Goal: Communication & Community: Ask a question

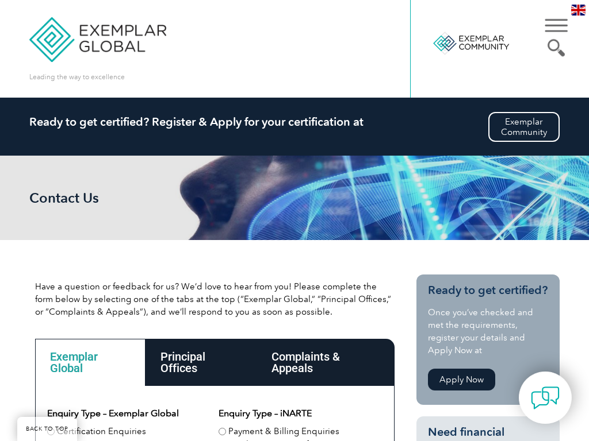
scroll to position [407, 0]
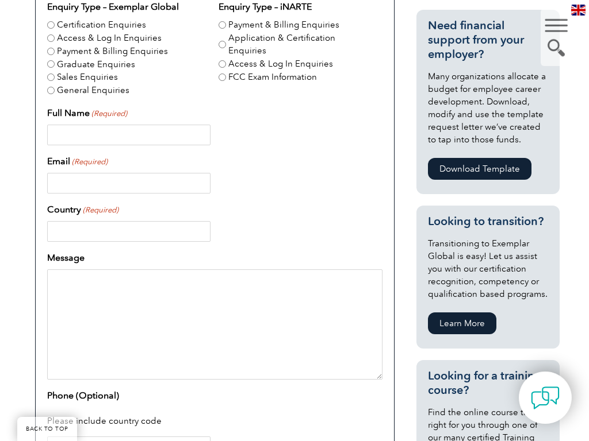
click at [51, 51] on input "Payment & Billing Enquiries" at bounding box center [50, 51] width 7 height 7
radio input "true"
click at [51, 77] on input "Sales Enquiries" at bounding box center [50, 77] width 7 height 7
radio input "true"
click at [222, 25] on input "Payment & Billing Enquiries" at bounding box center [221, 24] width 7 height 7
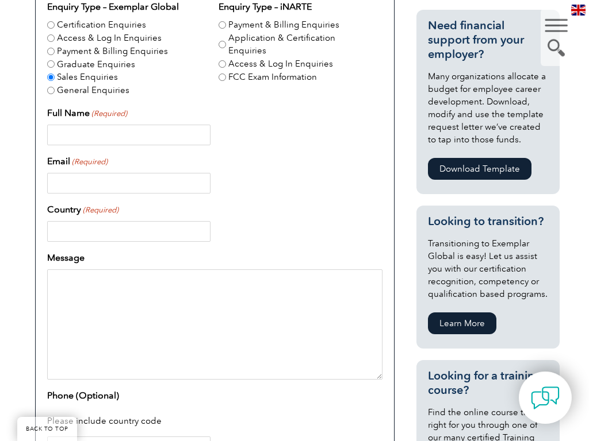
radio input "true"
click at [222, 77] on input "FCC Exam Information" at bounding box center [221, 77] width 7 height 7
radio input "true"
type input "[PERSON_NAME]"
type input "[EMAIL_ADDRESS][DOMAIN_NAME]"
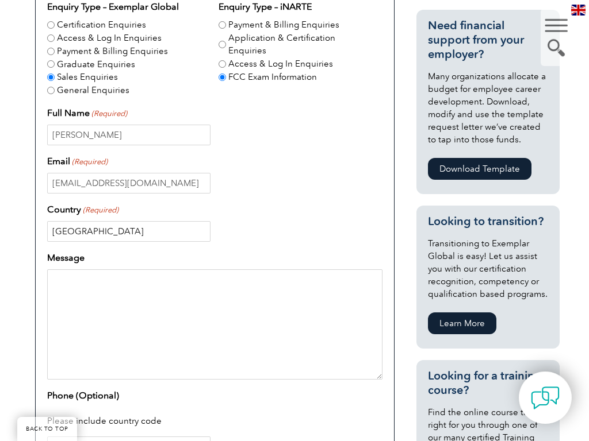
type input "[GEOGRAPHIC_DATA]"
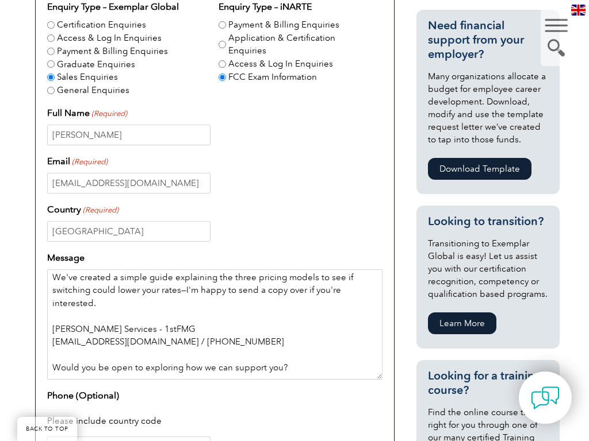
scroll to position [423, 0]
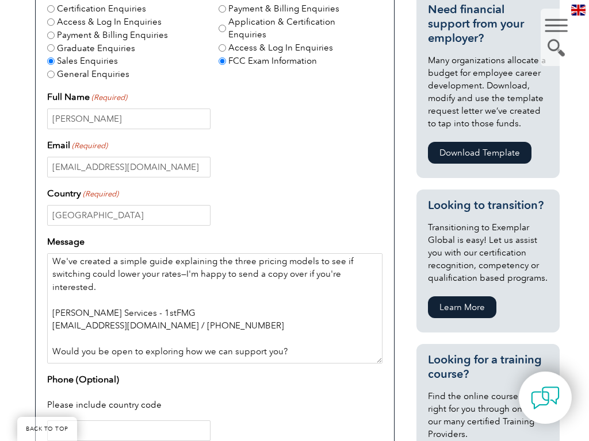
type textarea "Hi, I'm [PERSON_NAME] from 1st Financial. I hope I reached the right inbox. You…"
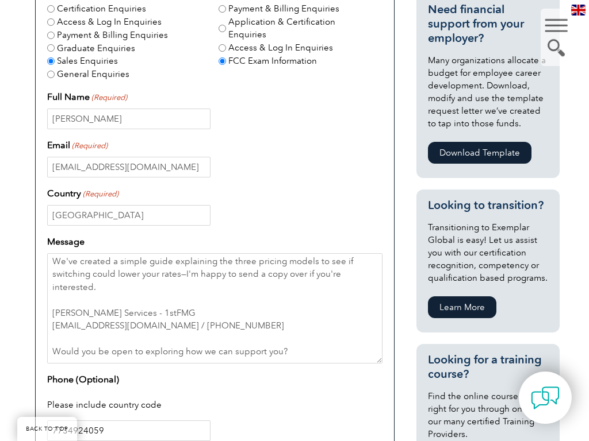
type input "7734924059"
